Goal: Task Accomplishment & Management: Manage account settings

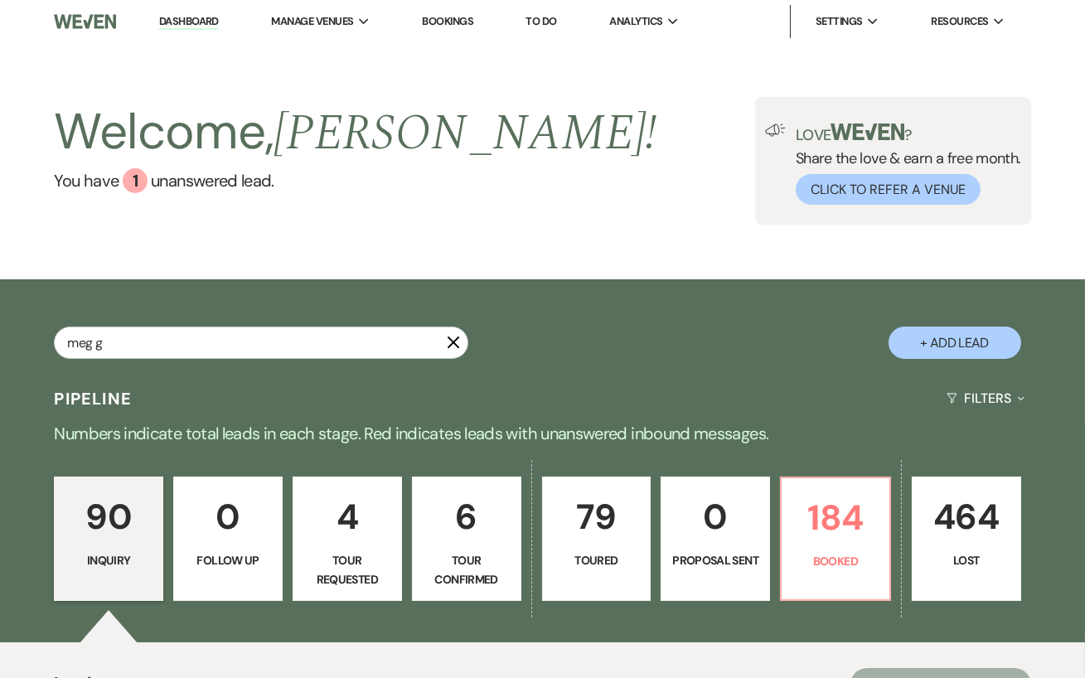
type input "meg gr"
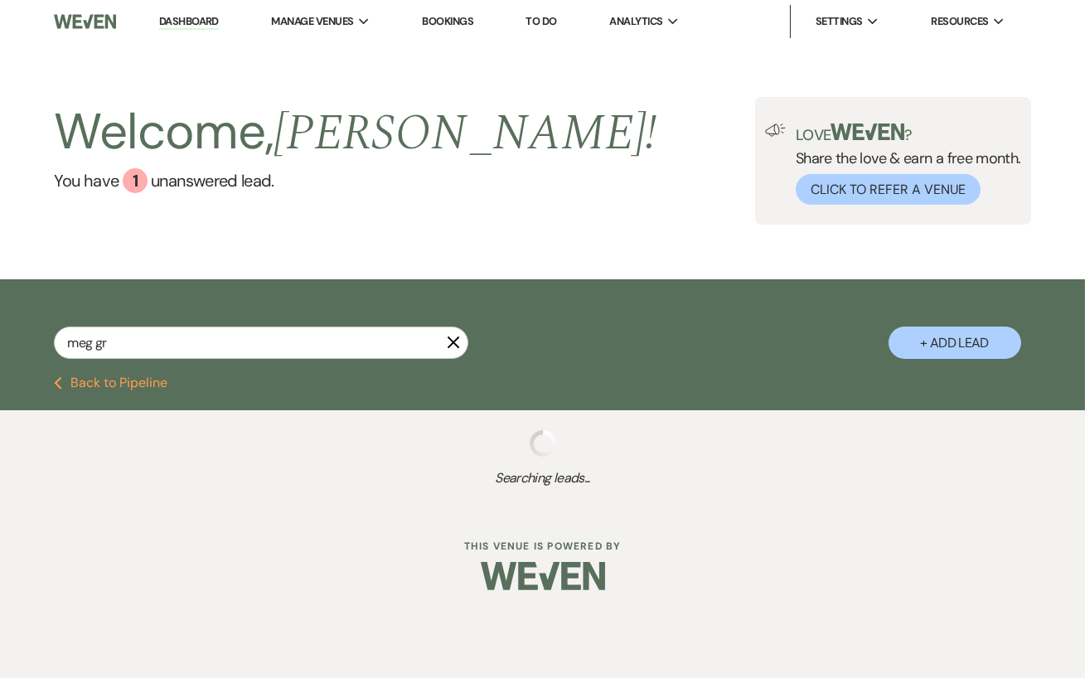
select select "4"
select select "5"
select select "8"
select select "4"
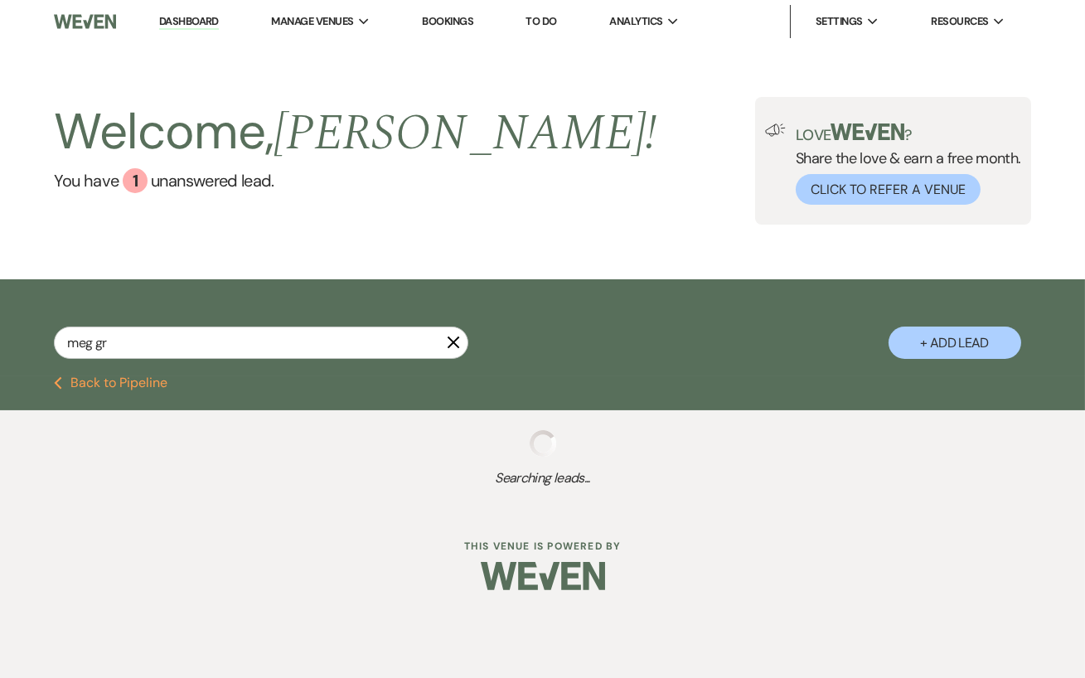
select select "8"
select select "11"
select select "8"
select select "5"
select select "8"
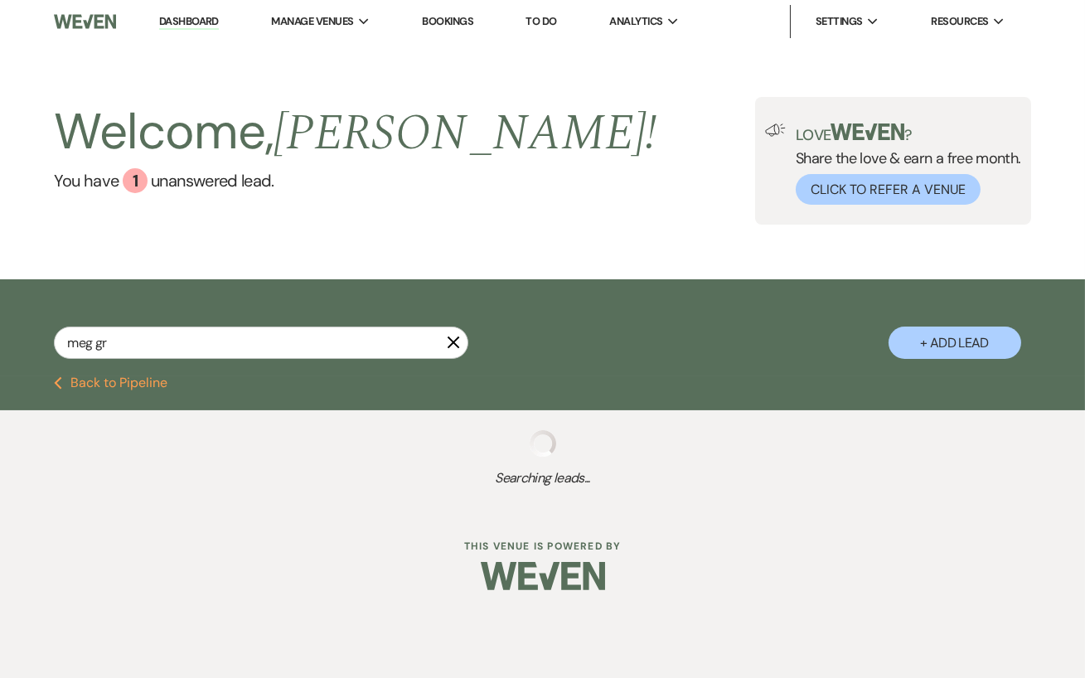
select select "11"
select select "8"
select select "5"
select select "8"
select select "11"
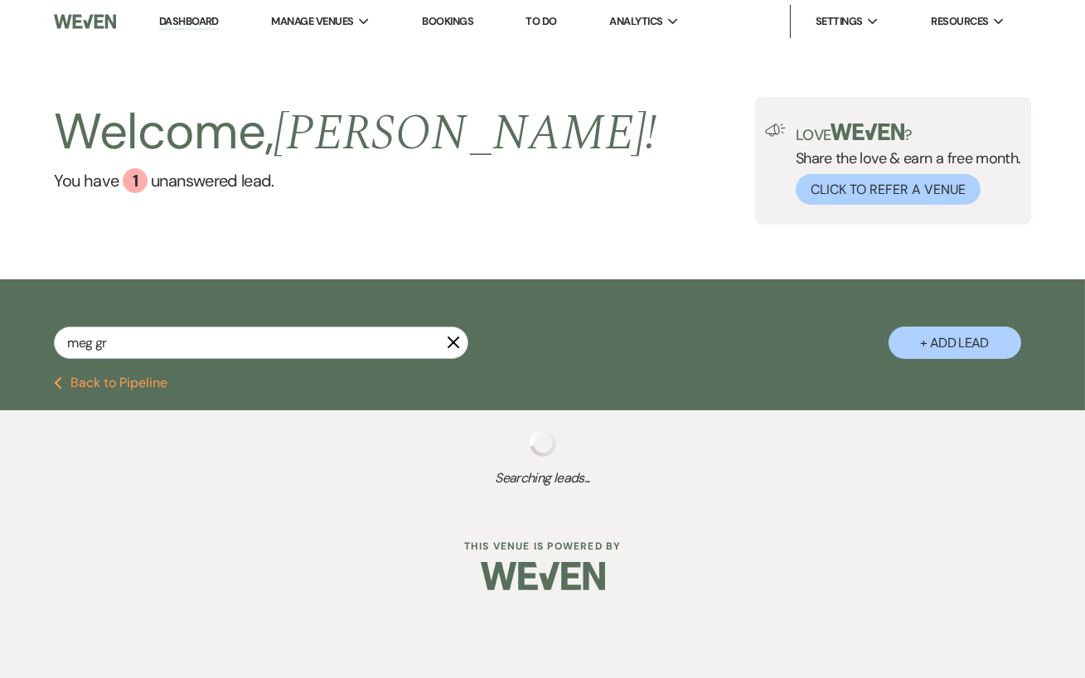
select select "8"
select select "9"
select select "8"
select select "5"
select select "8"
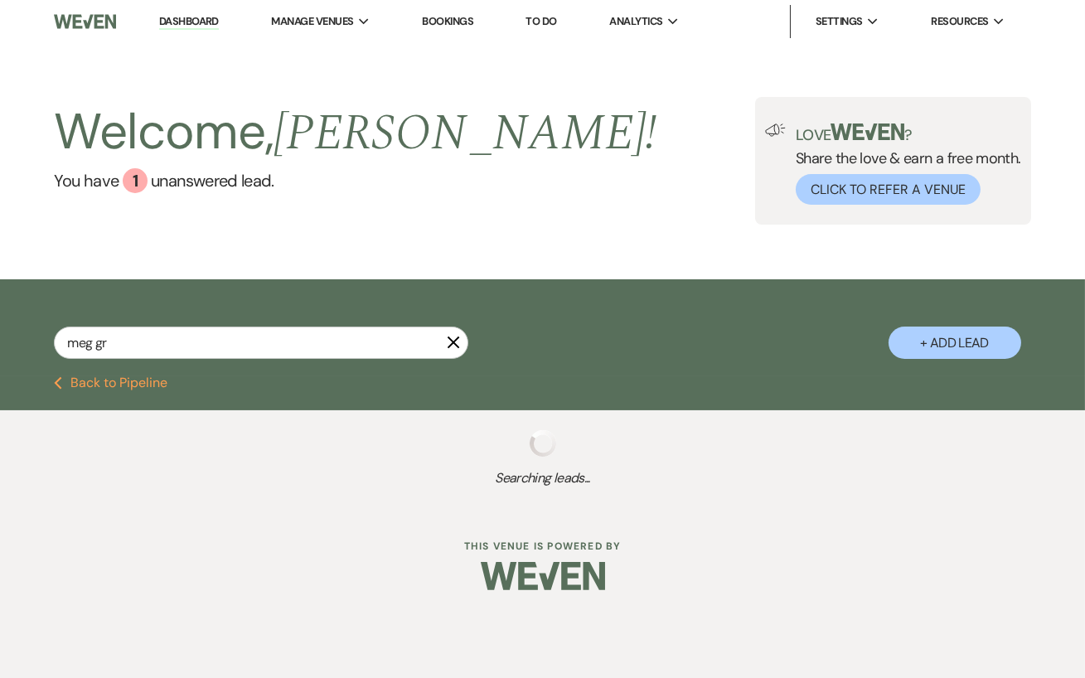
select select "5"
select select "8"
select select "11"
select select "8"
select select "5"
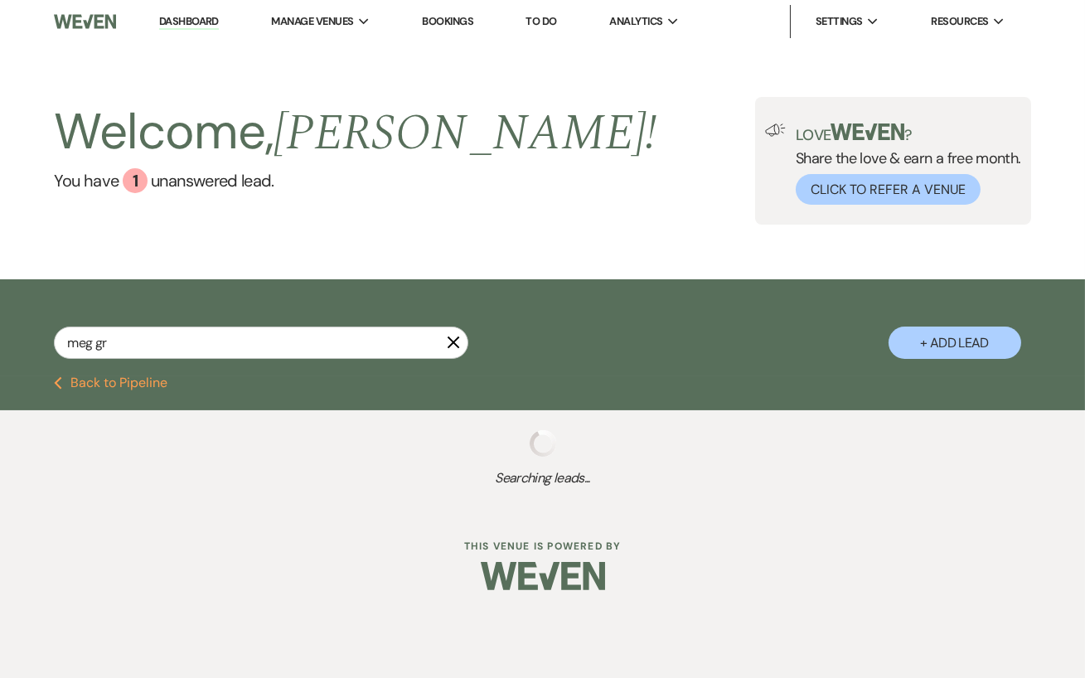
select select "8"
select select "5"
select select "8"
select select "5"
select select "8"
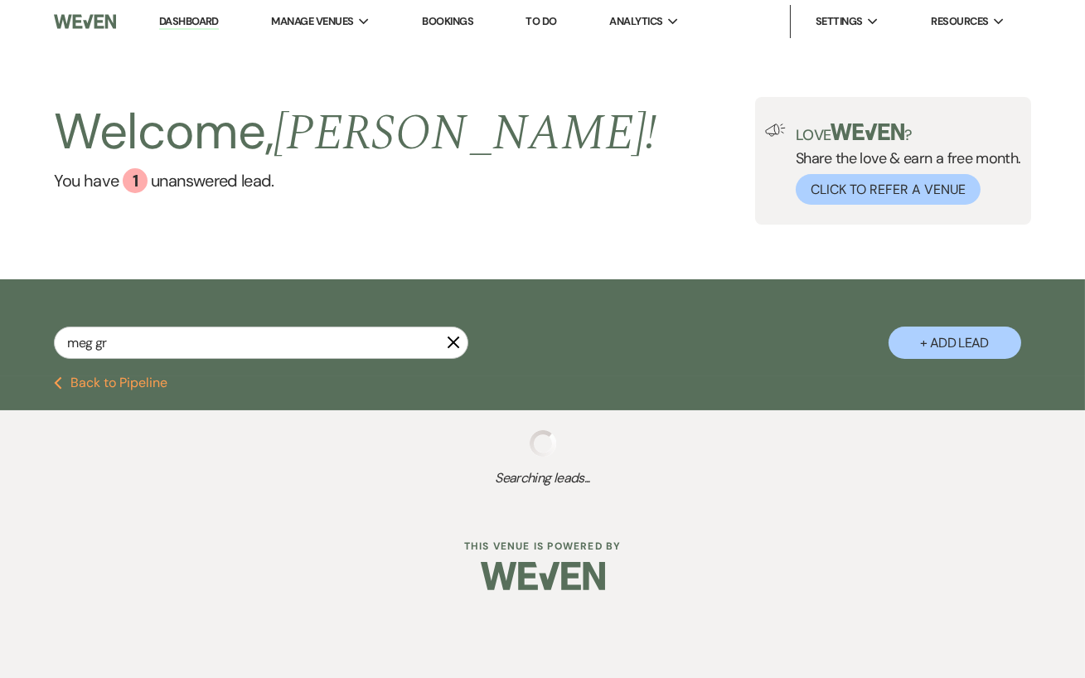
select select "6"
select select "8"
select select "5"
select select "8"
select select "5"
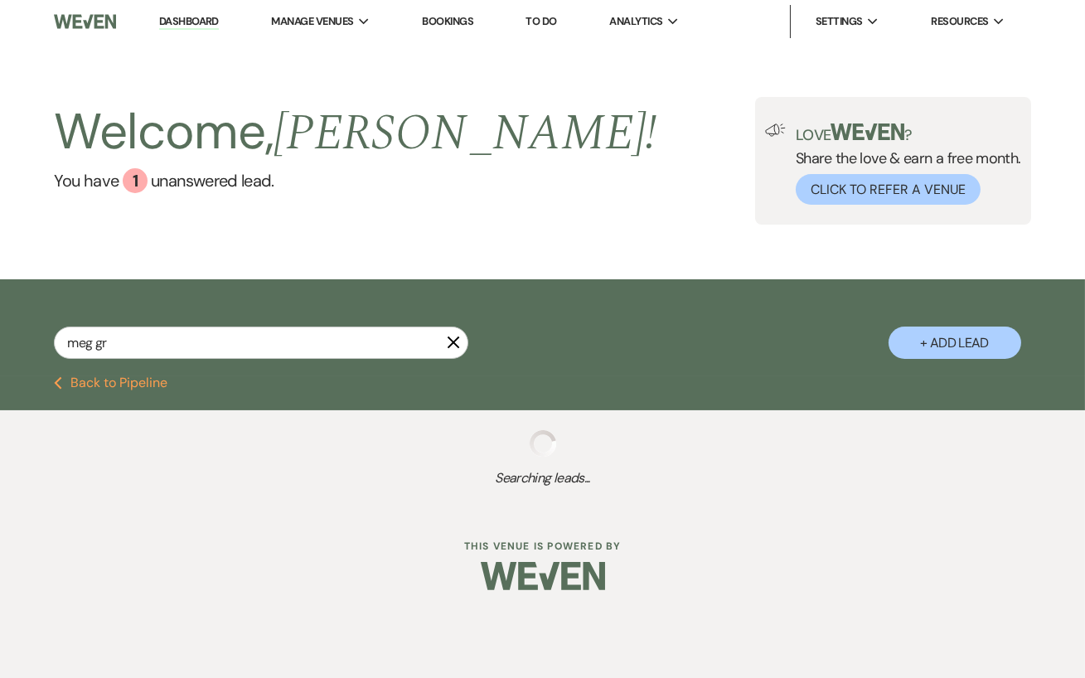
select select "8"
select select "7"
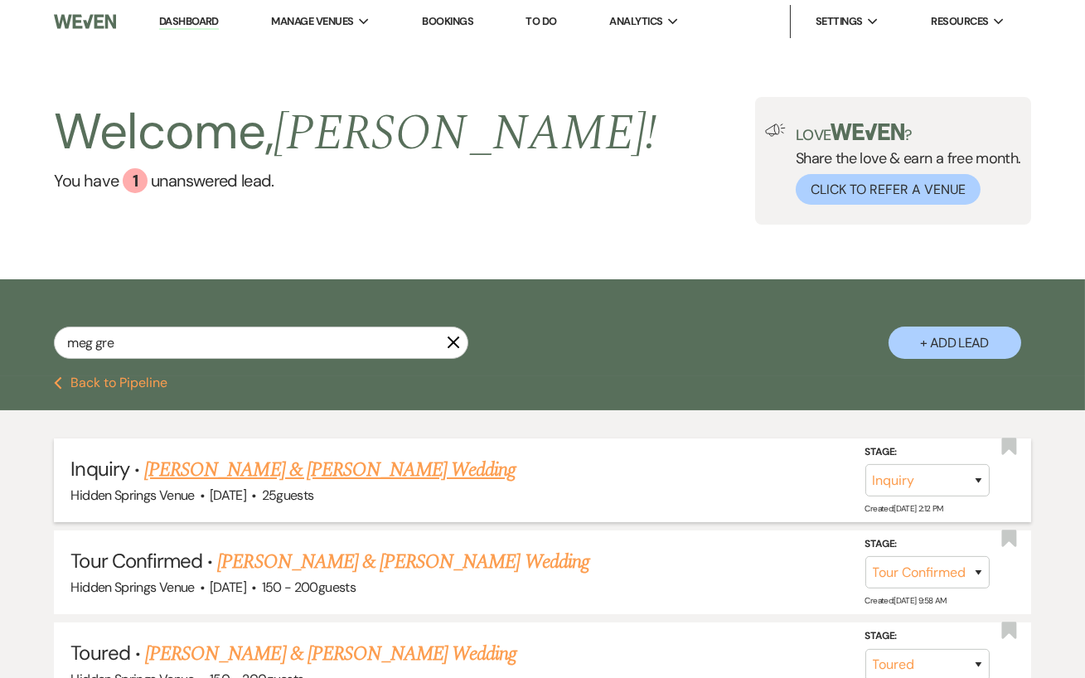
type input "[PERSON_NAME]"
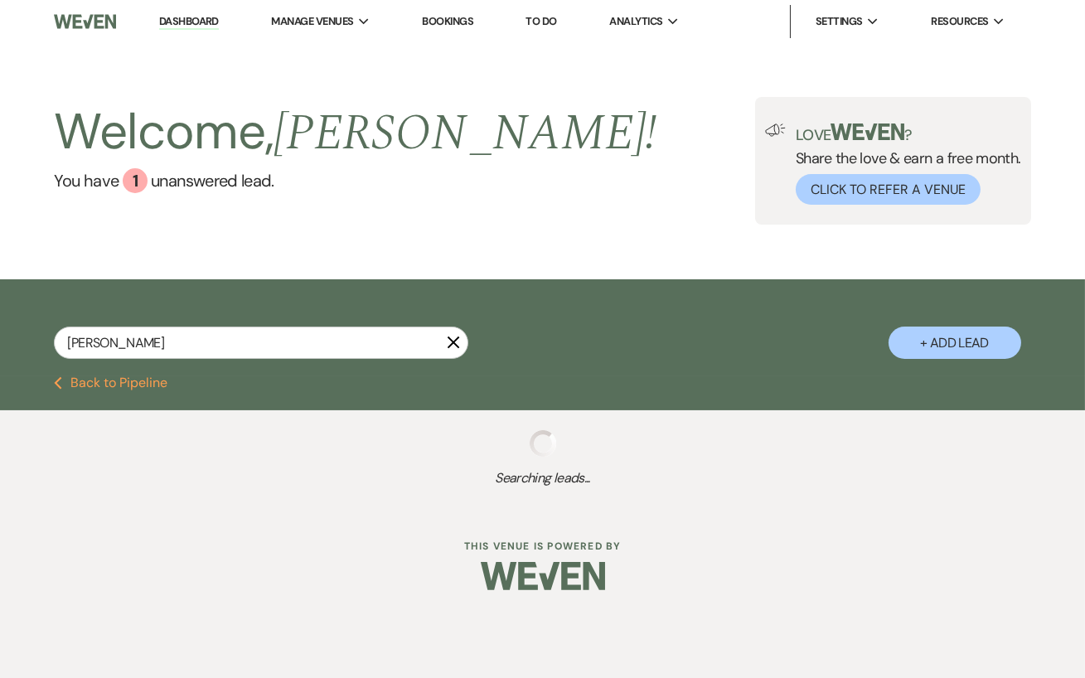
select select "5"
select select "8"
select select "11"
select select "8"
select select "5"
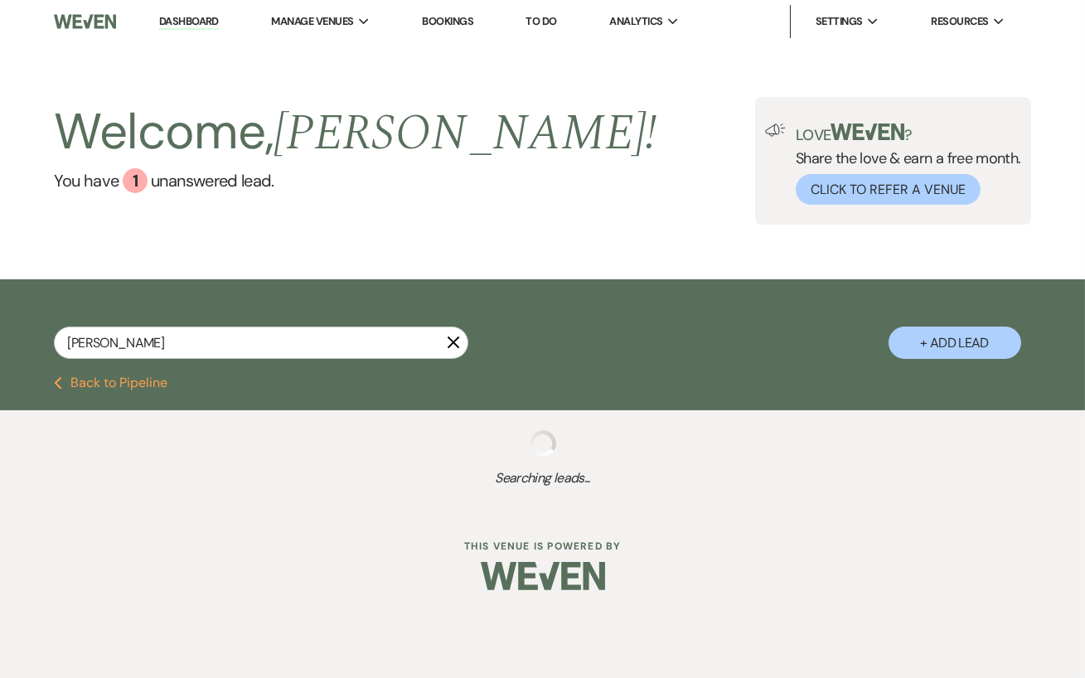
select select "8"
select select "5"
select select "8"
select select "5"
select select "8"
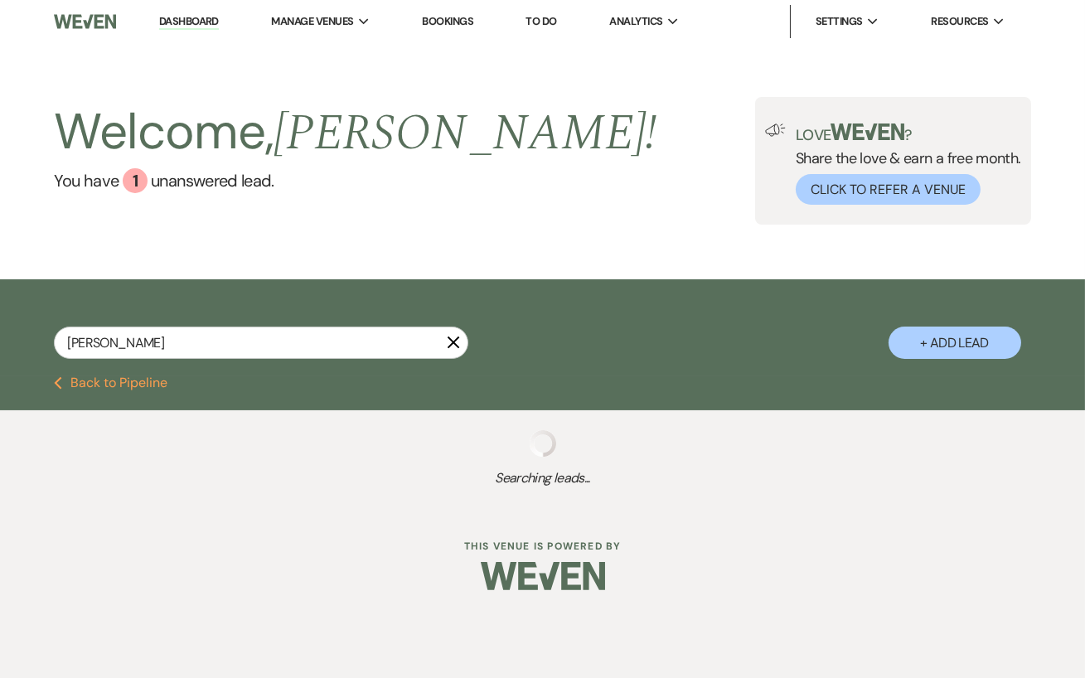
select select "6"
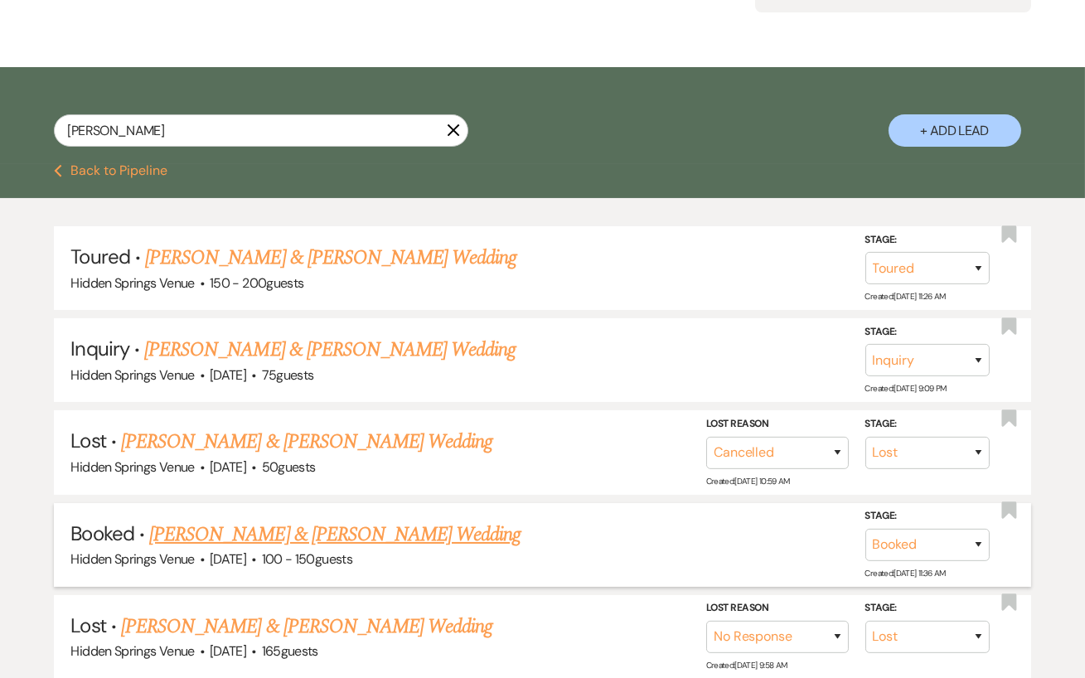
scroll to position [213, 0]
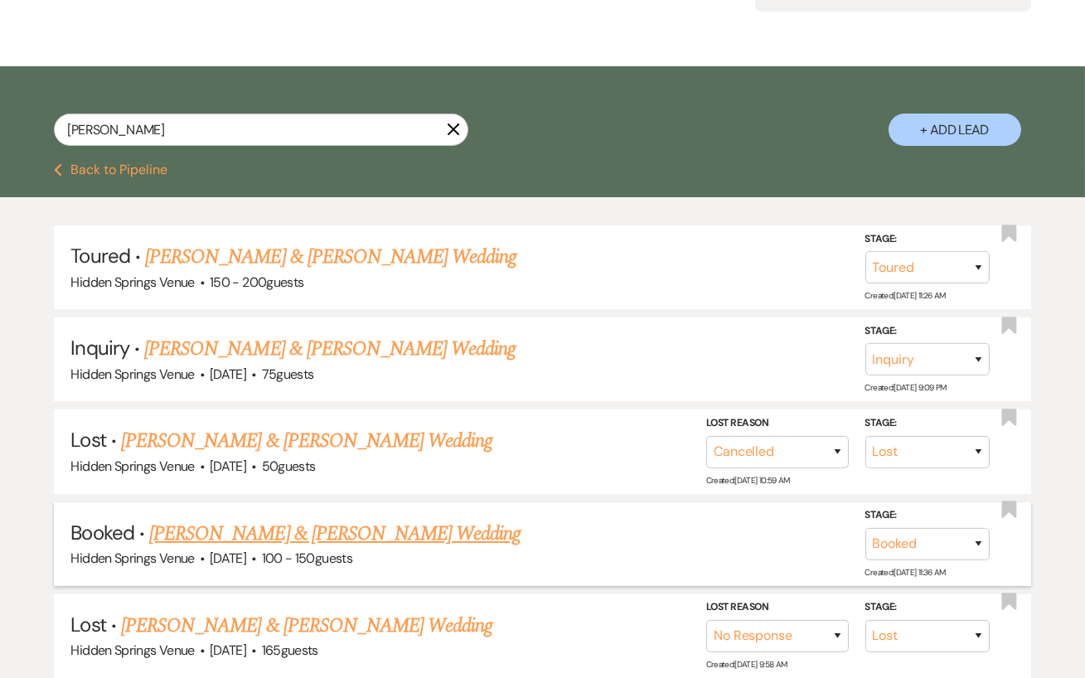
type input "[PERSON_NAME]"
click at [363, 528] on link "[PERSON_NAME] & [PERSON_NAME] Wedding" at bounding box center [334, 534] width 371 height 30
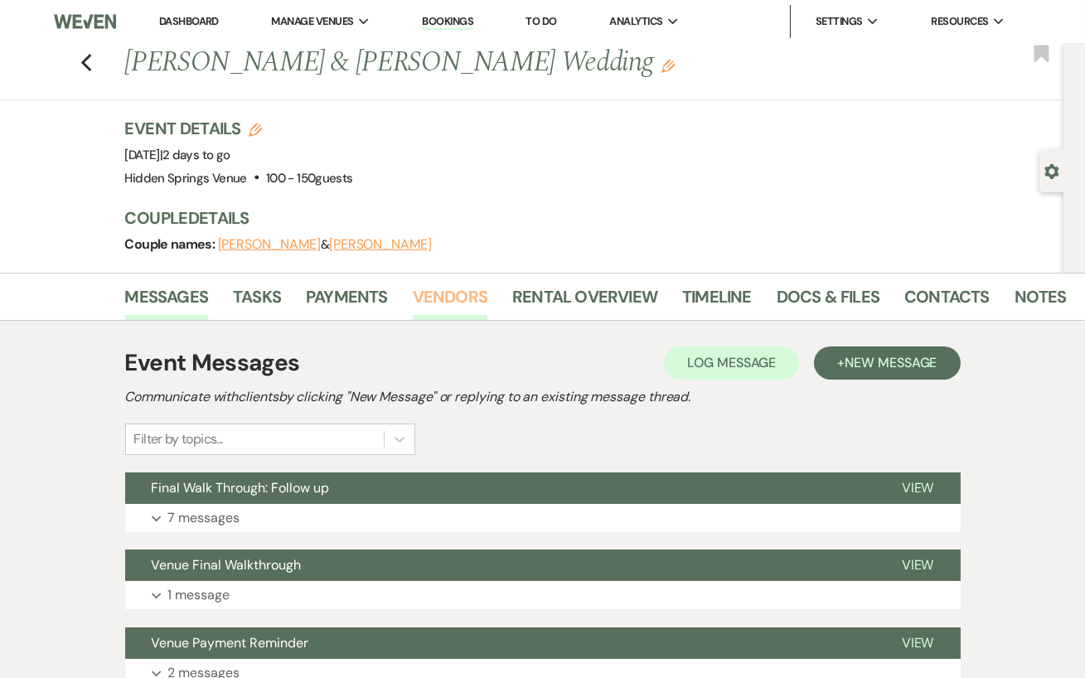
click at [457, 307] on link "Vendors" at bounding box center [450, 301] width 75 height 36
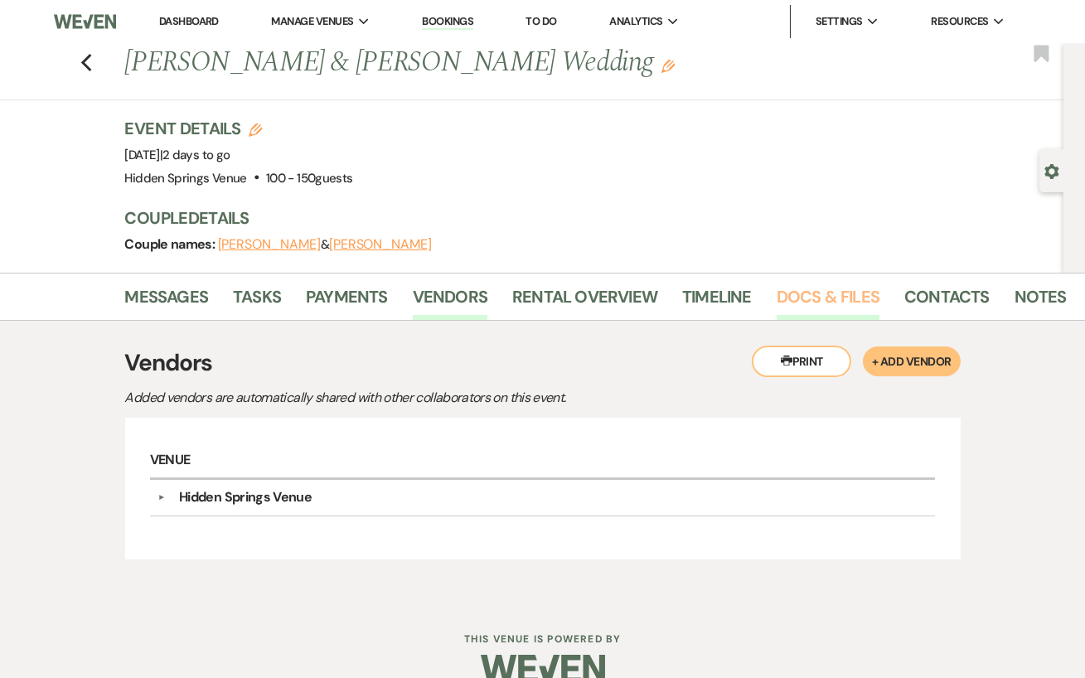
click at [799, 311] on link "Docs & Files" at bounding box center [827, 301] width 103 height 36
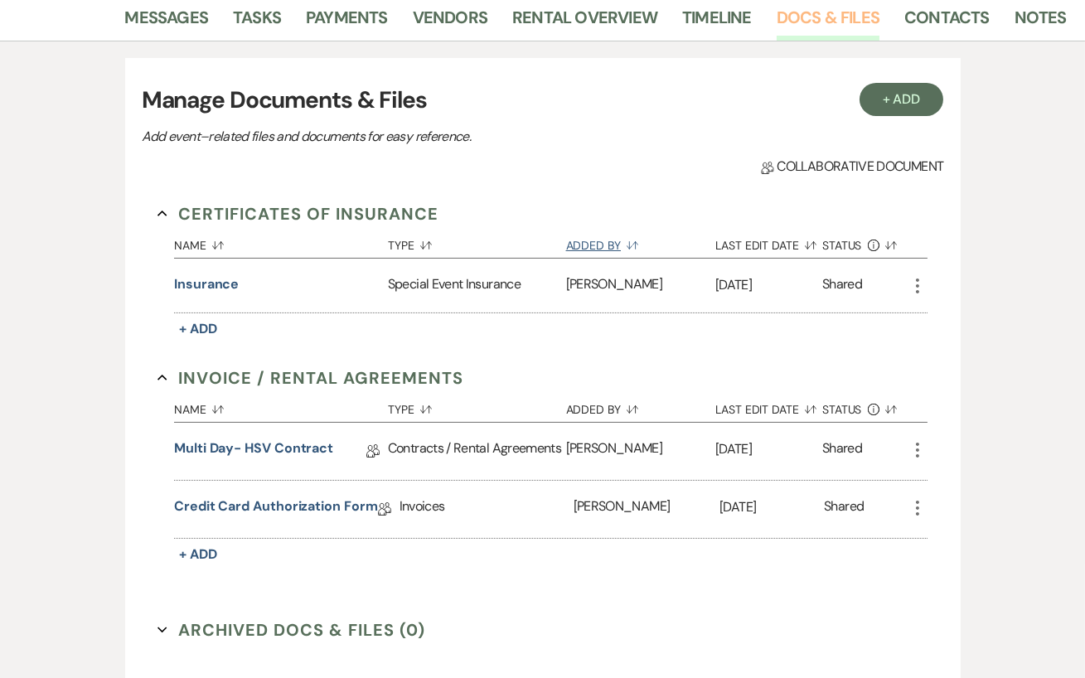
scroll to position [234, 0]
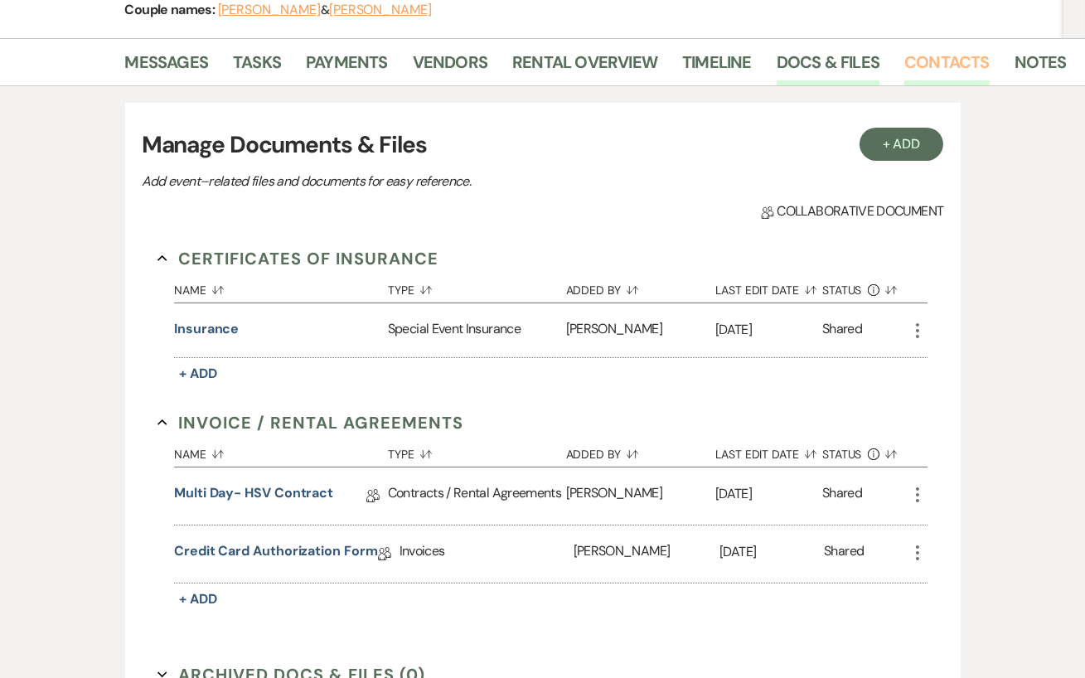
click at [939, 68] on link "Contacts" at bounding box center [946, 67] width 85 height 36
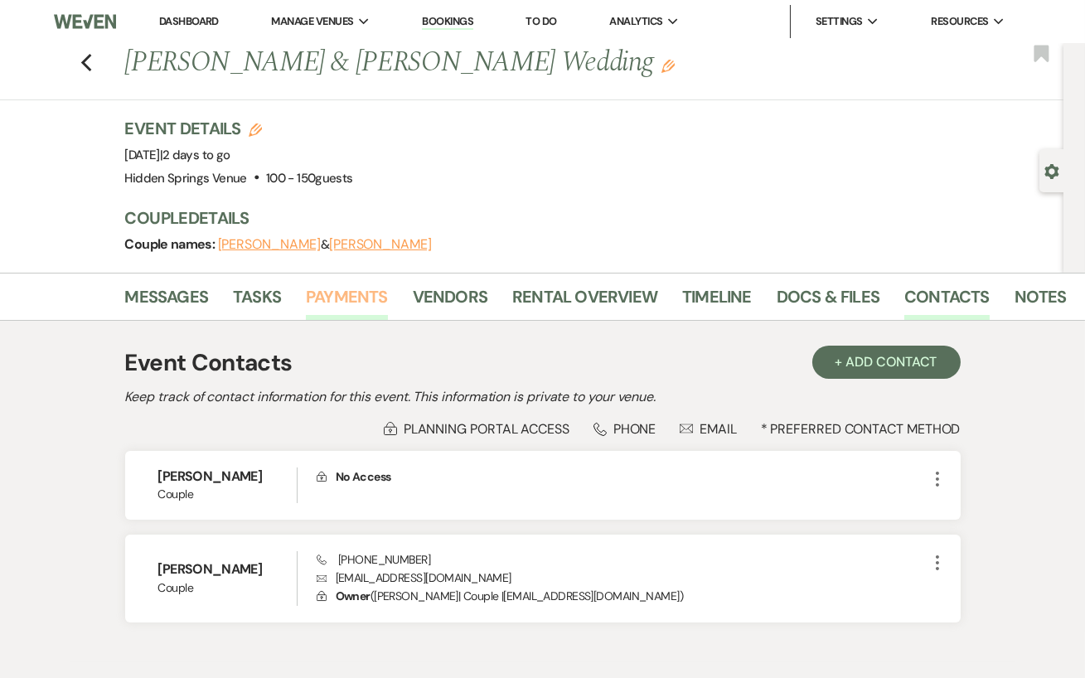
click at [339, 312] on link "Payments" at bounding box center [347, 301] width 82 height 36
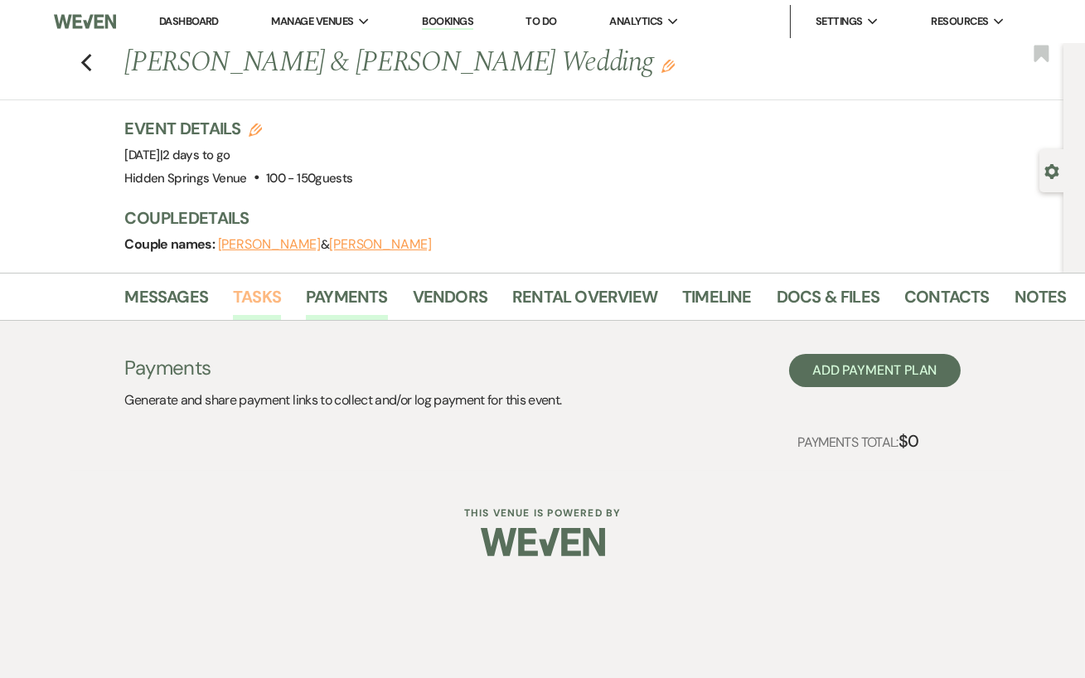
click at [254, 305] on link "Tasks" at bounding box center [257, 301] width 48 height 36
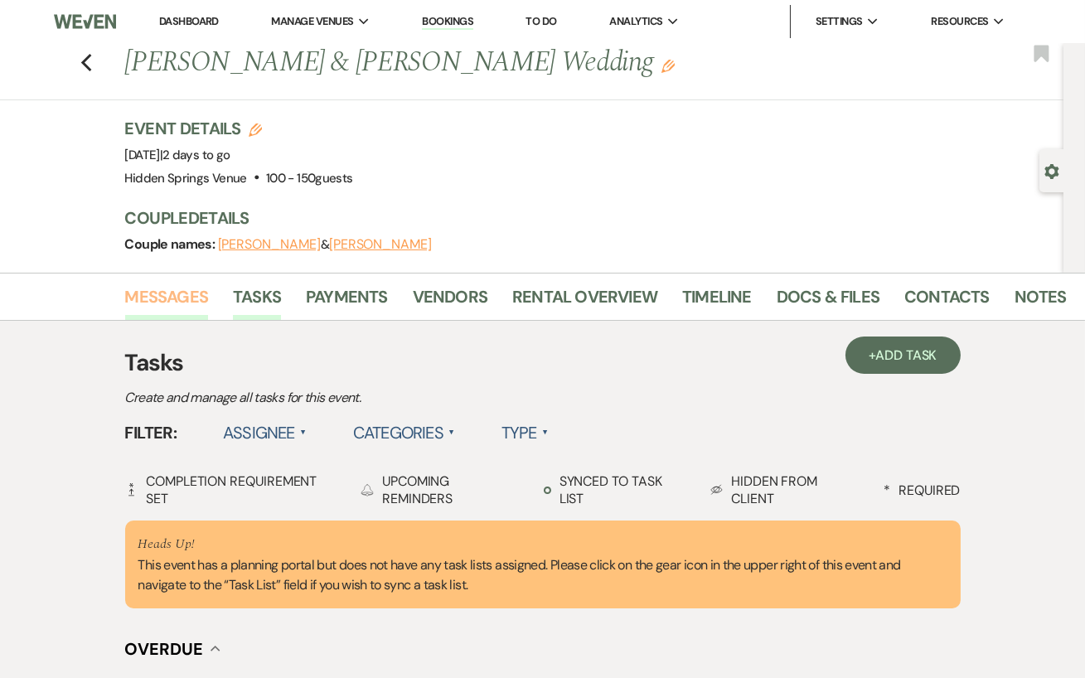
click at [182, 302] on link "Messages" at bounding box center [167, 301] width 84 height 36
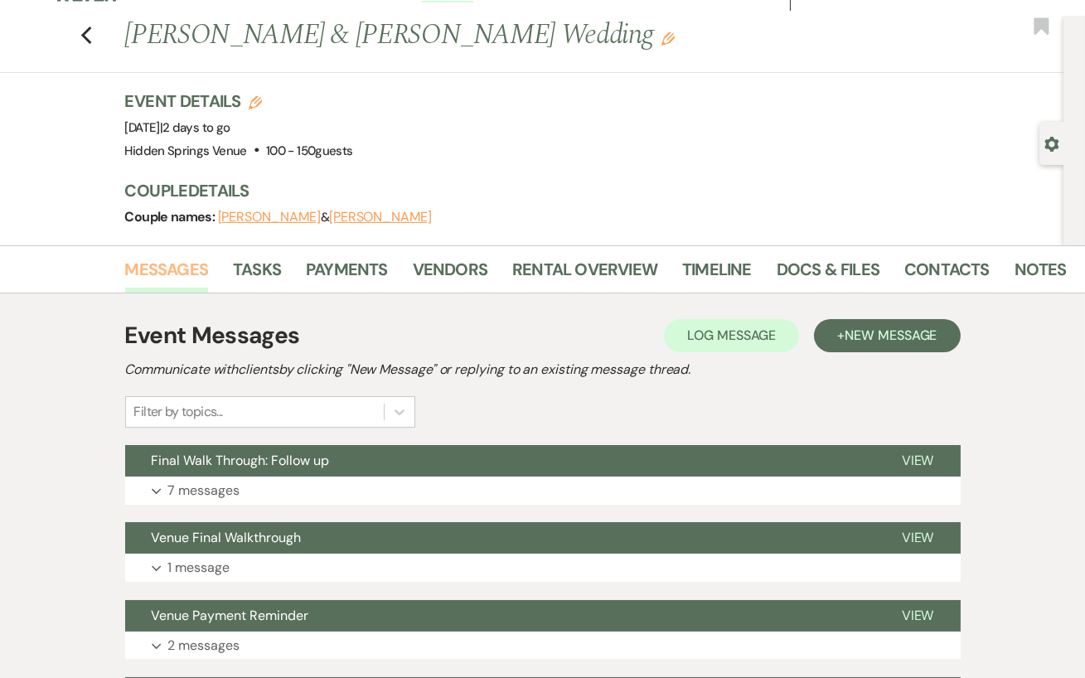
scroll to position [30, 0]
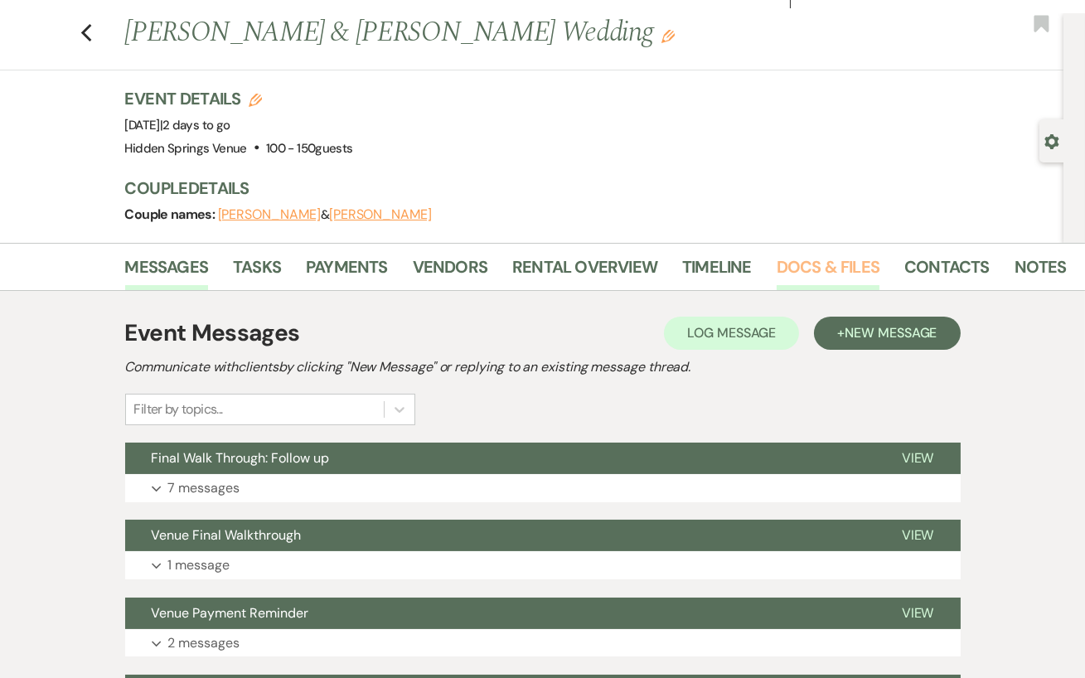
click at [787, 269] on link "Docs & Files" at bounding box center [827, 272] width 103 height 36
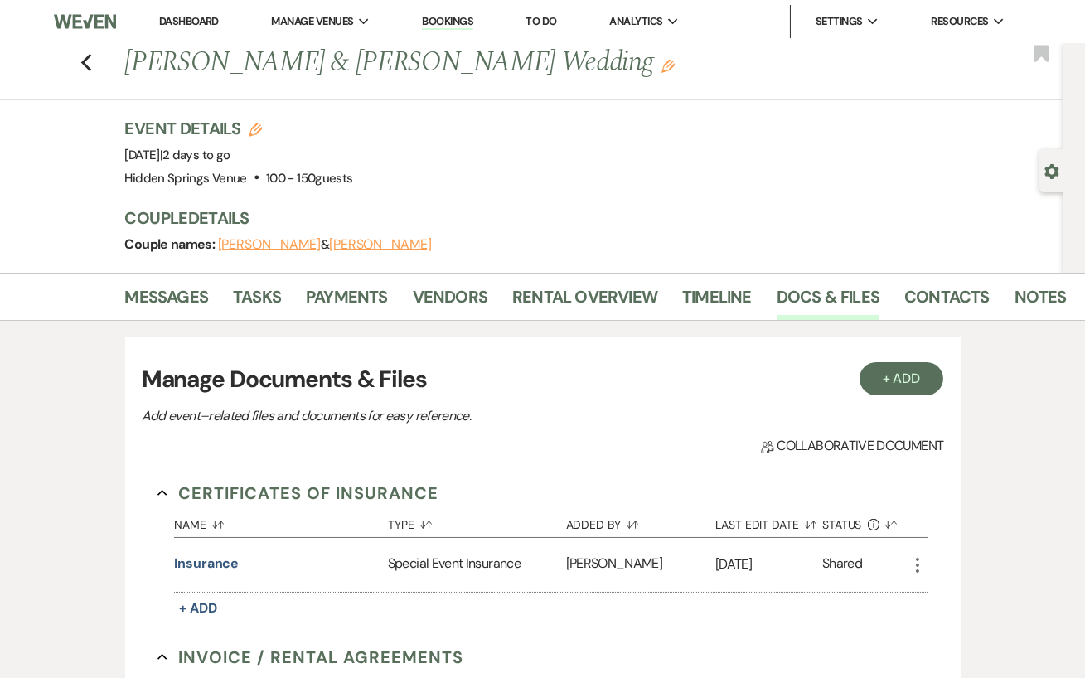
click at [180, 20] on link "Dashboard" at bounding box center [189, 21] width 60 height 14
